Goal: Task Accomplishment & Management: Use online tool/utility

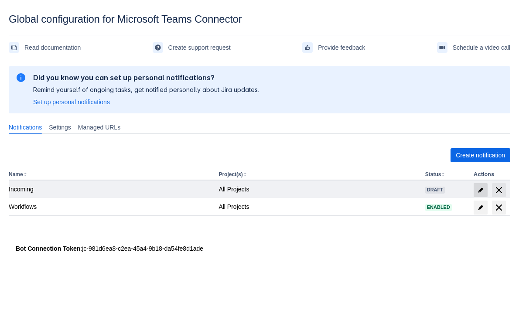
click at [478, 187] on span "edit" at bounding box center [480, 190] width 7 height 7
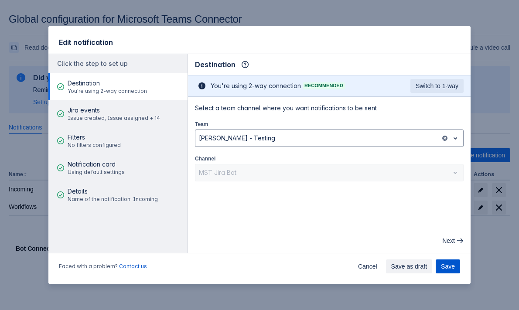
click at [449, 270] on span "Save" at bounding box center [448, 266] width 14 height 14
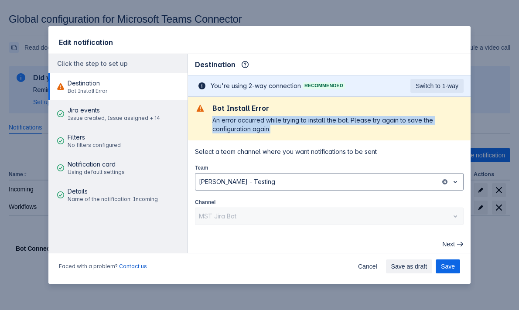
drag, startPoint x: 326, startPoint y: 129, endPoint x: 214, endPoint y: 122, distance: 112.7
click at [214, 122] on div "An error occurred while trying to install the bot. Please try again to save the…" at bounding box center [337, 124] width 251 height 17
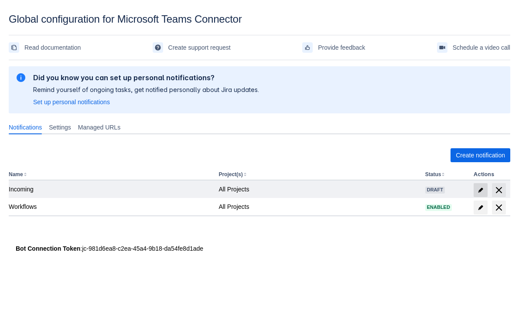
click at [482, 188] on span "edit" at bounding box center [480, 190] width 7 height 7
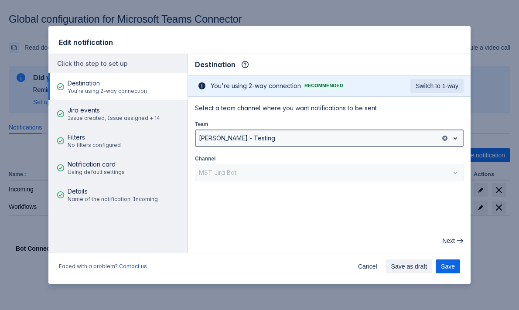
drag, startPoint x: 157, startPoint y: 308, endPoint x: 348, endPoint y: 146, distance: 249.5
click at [348, 146] on div "[PERSON_NAME] - Testing" at bounding box center [329, 137] width 268 height 17
click at [295, 115] on div "Select a team channel where you want notifications to be sent Team Leo - Testin…" at bounding box center [329, 143] width 268 height 78
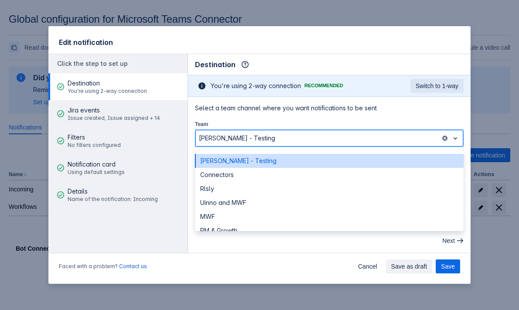
click at [244, 143] on div at bounding box center [318, 138] width 238 height 10
drag, startPoint x: 348, startPoint y: 146, endPoint x: 239, endPoint y: 167, distance: 110.5
click at [239, 167] on div "[PERSON_NAME] - Testing" at bounding box center [329, 161] width 268 height 14
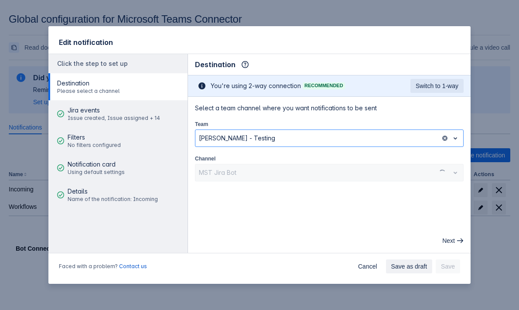
click at [265, 169] on div "MST Jira Bot" at bounding box center [329, 172] width 268 height 17
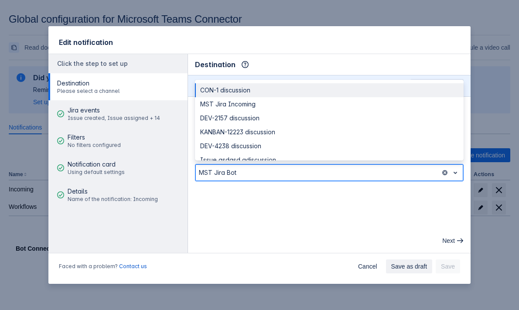
drag, startPoint x: 239, startPoint y: 167, endPoint x: 249, endPoint y: 173, distance: 11.1
click at [249, 173] on div at bounding box center [318, 172] width 238 height 10
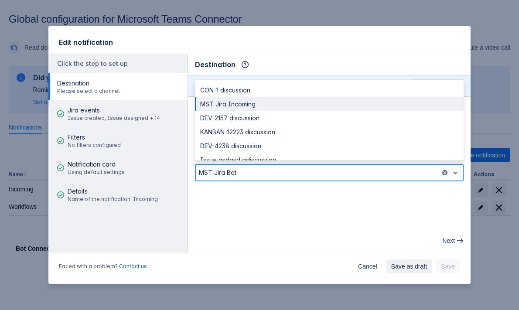
drag, startPoint x: 249, startPoint y: 173, endPoint x: 247, endPoint y: 104, distance: 68.9
click at [247, 104] on div "MST Jira Incoming" at bounding box center [329, 104] width 268 height 14
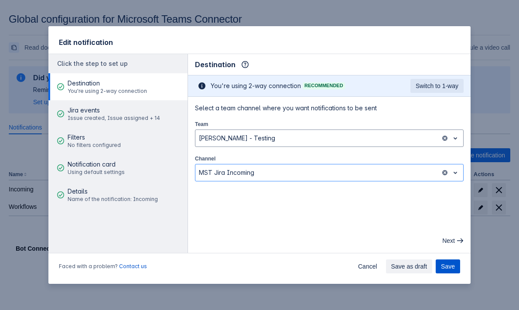
drag, startPoint x: 247, startPoint y: 104, endPoint x: 446, endPoint y: 268, distance: 257.9
click at [446, 268] on span "Save" at bounding box center [448, 266] width 14 height 14
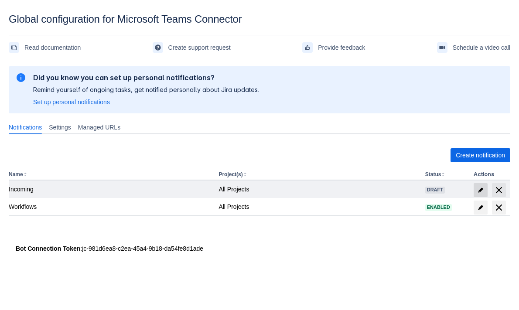
click at [480, 186] on span at bounding box center [480, 190] width 14 height 14
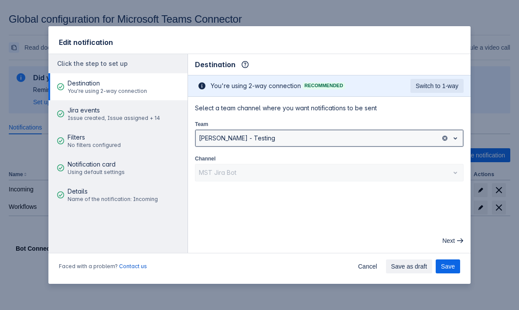
click at [324, 141] on div at bounding box center [318, 138] width 238 height 10
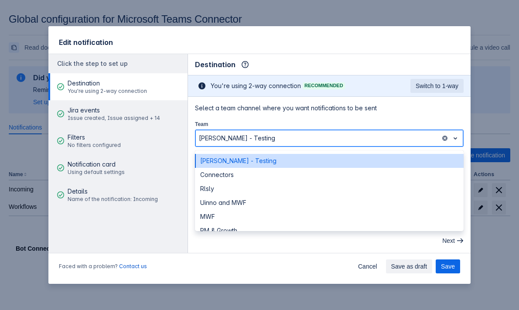
click at [311, 161] on div "[PERSON_NAME] - Testing" at bounding box center [329, 161] width 268 height 14
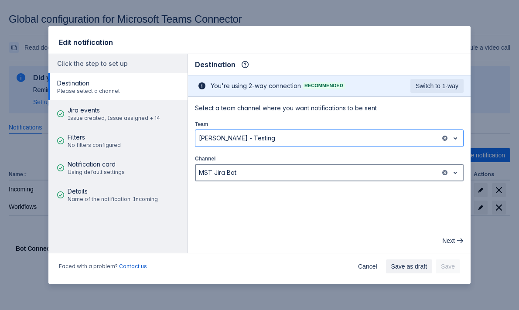
click at [310, 171] on div at bounding box center [318, 172] width 238 height 10
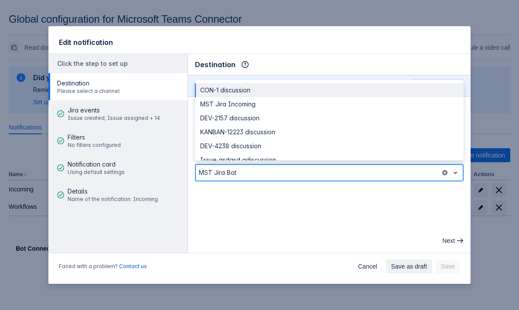
click at [310, 171] on div at bounding box center [318, 172] width 238 height 10
click at [350, 177] on div at bounding box center [318, 172] width 238 height 10
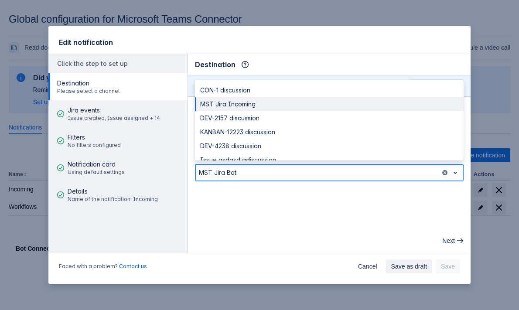
click at [321, 107] on div "MST Jira Incoming" at bounding box center [329, 104] width 268 height 14
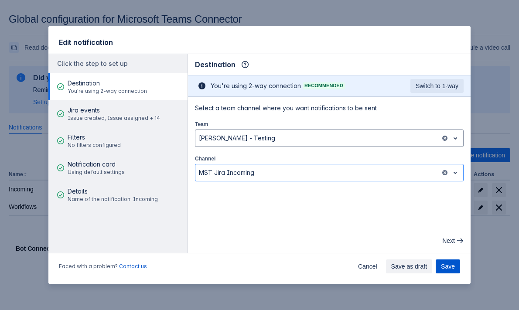
click at [448, 270] on span "Save" at bounding box center [448, 266] width 14 height 14
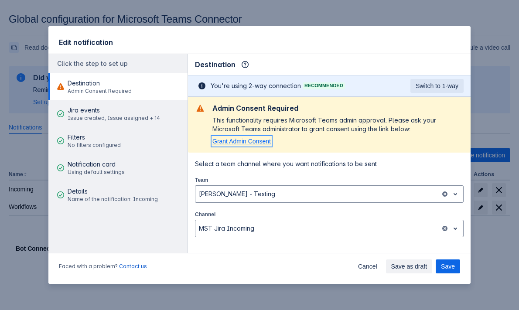
click at [251, 142] on span "Grant Admin Consent" at bounding box center [241, 141] width 58 height 7
click at [451, 267] on span "Save" at bounding box center [448, 266] width 14 height 14
click at [451, 266] on span "Save" at bounding box center [448, 266] width 14 height 14
click at [255, 141] on span "Grant Admin Consent" at bounding box center [241, 141] width 58 height 7
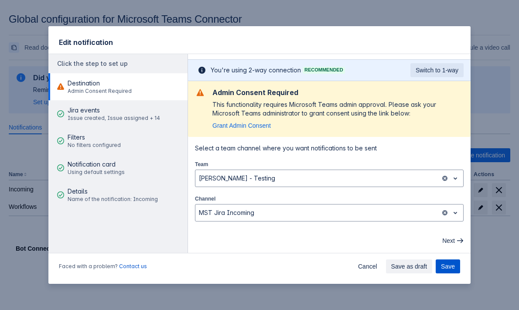
click at [449, 263] on span "Save" at bounding box center [448, 266] width 14 height 14
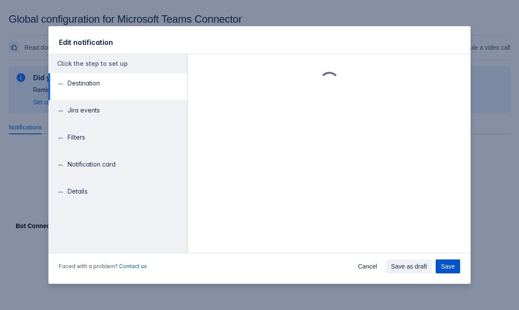
scroll to position [0, 0]
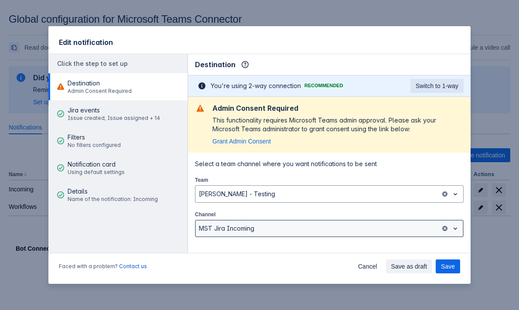
click at [332, 236] on div "MST Jira Incoming" at bounding box center [329, 228] width 268 height 17
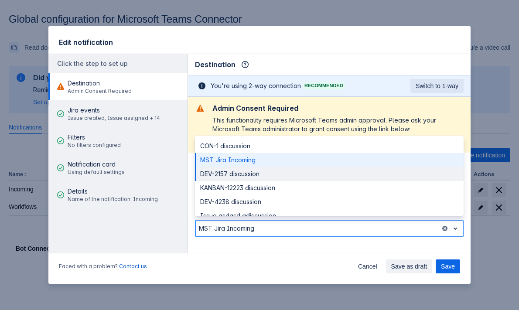
click at [293, 170] on div "DEV-2157 discussion" at bounding box center [329, 174] width 268 height 14
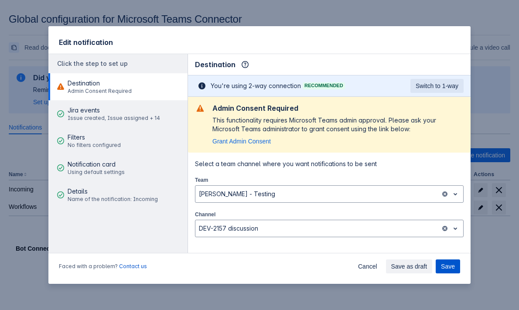
click at [443, 267] on span "Save" at bounding box center [448, 266] width 14 height 14
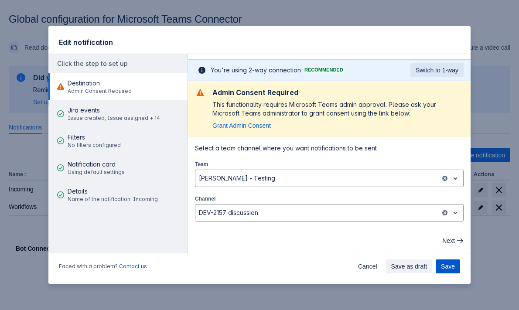
click at [451, 273] on span "Save" at bounding box center [448, 266] width 14 height 14
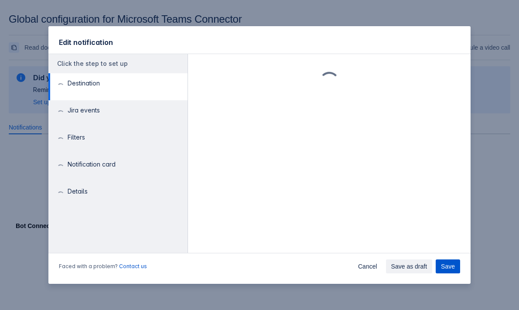
scroll to position [0, 0]
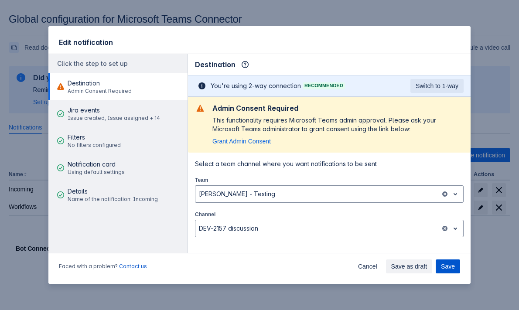
click at [451, 270] on span "Save" at bounding box center [448, 266] width 14 height 14
click at [451, 264] on span "Save" at bounding box center [448, 266] width 14 height 14
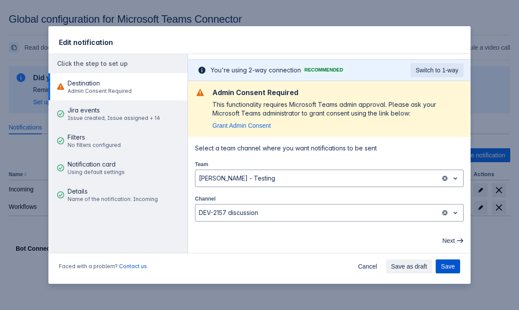
click at [445, 264] on span "Save" at bounding box center [448, 266] width 14 height 14
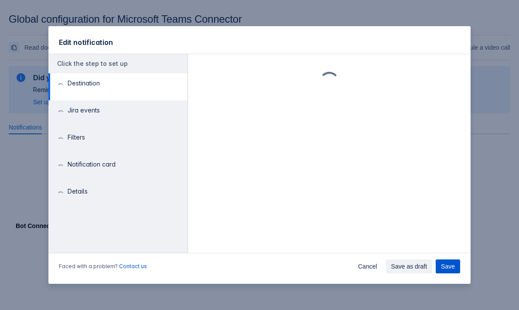
scroll to position [0, 0]
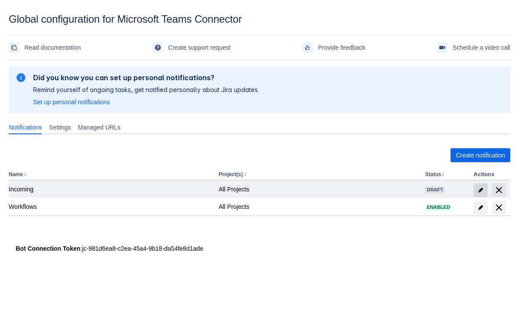
click at [477, 189] on span "edit" at bounding box center [480, 190] width 7 height 7
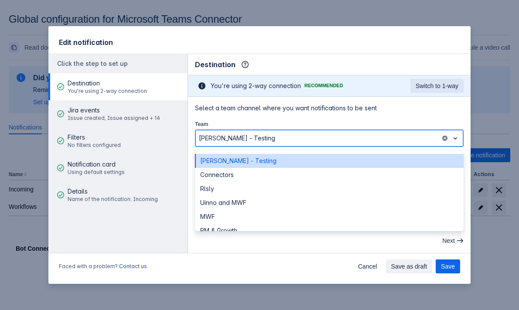
click at [256, 138] on div at bounding box center [318, 138] width 238 height 10
click at [252, 158] on div "[PERSON_NAME] - Testing" at bounding box center [329, 161] width 268 height 14
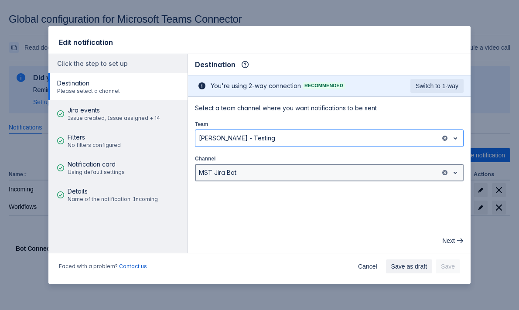
click at [252, 168] on div at bounding box center [318, 172] width 238 height 10
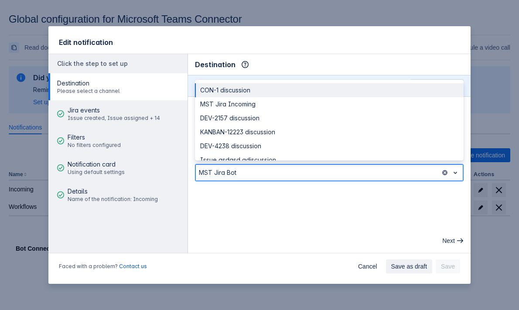
click at [256, 94] on div "CON-1 discussion" at bounding box center [329, 90] width 268 height 14
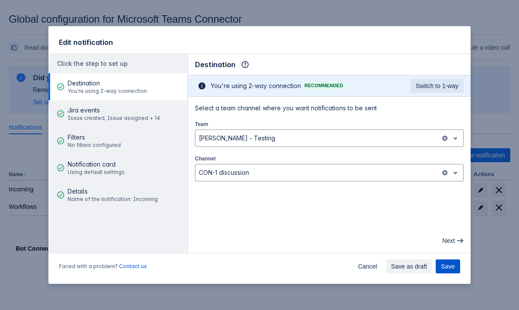
click at [449, 265] on span "Save" at bounding box center [448, 266] width 14 height 14
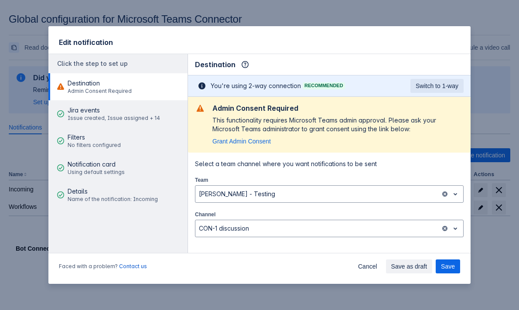
scroll to position [16, 0]
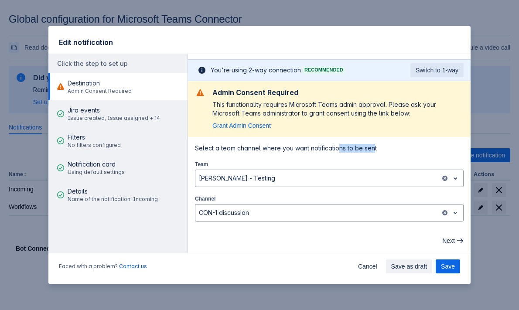
drag, startPoint x: 373, startPoint y: 150, endPoint x: 338, endPoint y: 146, distance: 35.6
click at [338, 146] on span "Select a team channel where you want notifications to be sent" at bounding box center [329, 148] width 268 height 9
click at [362, 151] on span "Select a team channel where you want notifications to be sent" at bounding box center [329, 148] width 268 height 9
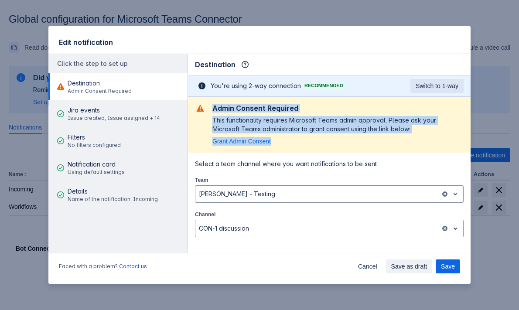
drag, startPoint x: 290, startPoint y: 144, endPoint x: 216, endPoint y: 110, distance: 80.9
click at [214, 110] on div "Admin Consent Required This functionality requires Microsoft Teams admin approv…" at bounding box center [337, 125] width 251 height 42
click at [216, 110] on h2 "Admin Consent Required" at bounding box center [337, 108] width 251 height 9
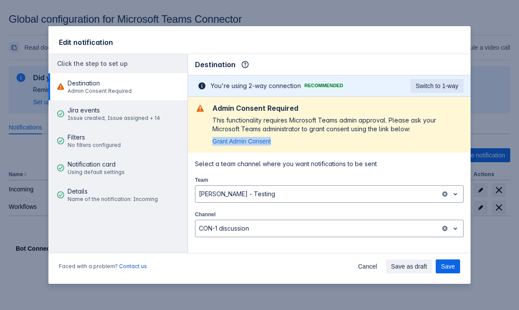
drag, startPoint x: 285, startPoint y: 144, endPoint x: 270, endPoint y: 135, distance: 17.3
click at [270, 135] on div "Admin Consent Required This functionality requires Microsoft Teams admin approv…" at bounding box center [337, 125] width 251 height 42
click at [363, 268] on span "Cancel" at bounding box center [367, 266] width 19 height 14
